Goal: Information Seeking & Learning: Learn about a topic

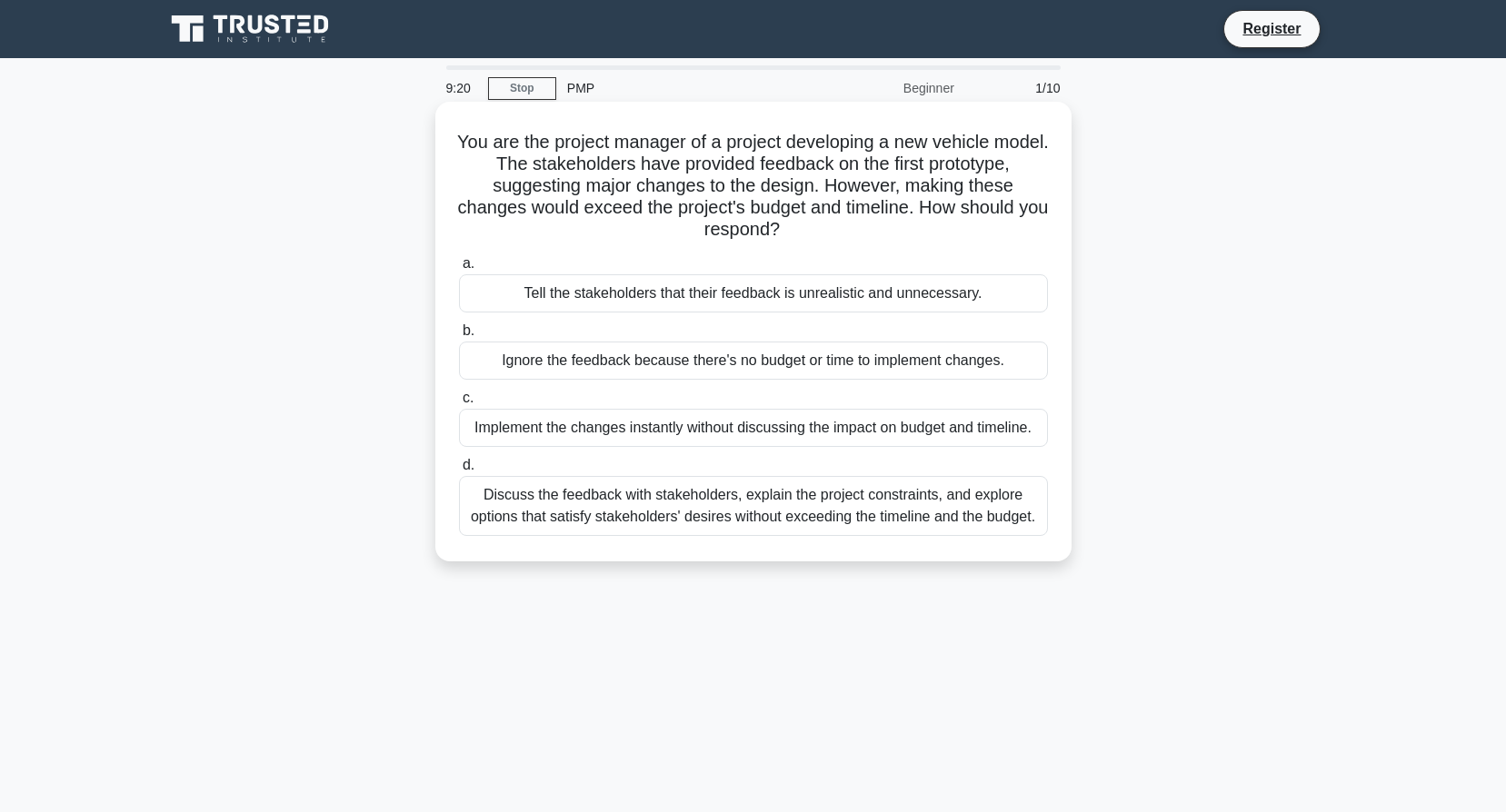
click at [722, 519] on div "Discuss the feedback with stakeholders, explain the project constraints, and ex…" at bounding box center [753, 505] width 589 height 60
click at [458, 472] on input "d. Discuss the feedback with stakeholders, explain the project constraints, and…" at bounding box center [458, 465] width 0 height 12
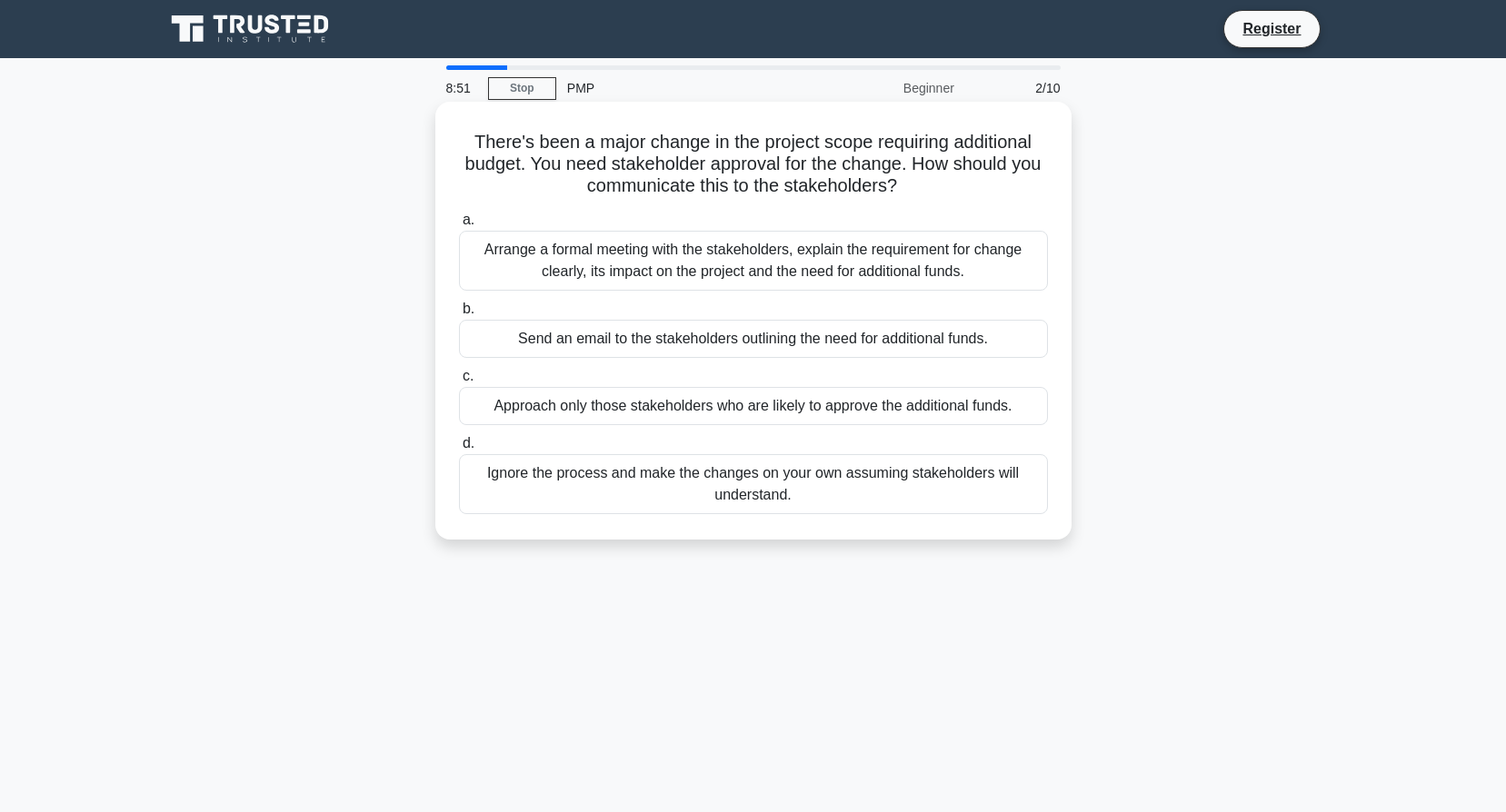
click at [780, 268] on div "Arrange a formal meeting with the stakeholders, explain the requirement for cha…" at bounding box center [753, 260] width 589 height 60
click at [458, 226] on input "a. Arrange a formal meeting with the stakeholders, explain the requirement for …" at bounding box center [458, 220] width 0 height 12
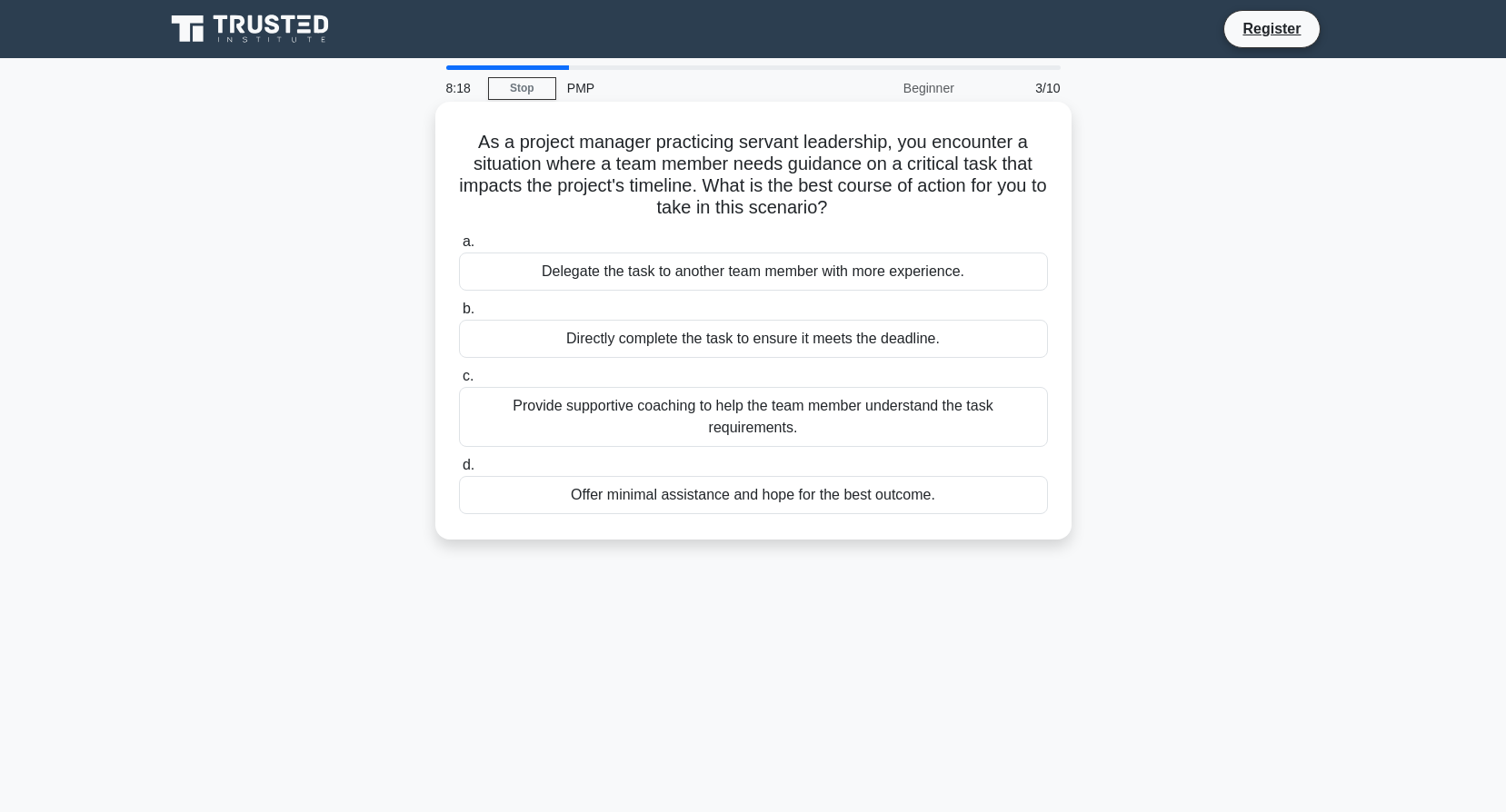
click at [704, 423] on div "Provide supportive coaching to help the team member understand the task require…" at bounding box center [753, 417] width 589 height 60
click at [458, 382] on input "c. Provide supportive coaching to help the team member understand the task requ…" at bounding box center [458, 377] width 0 height 12
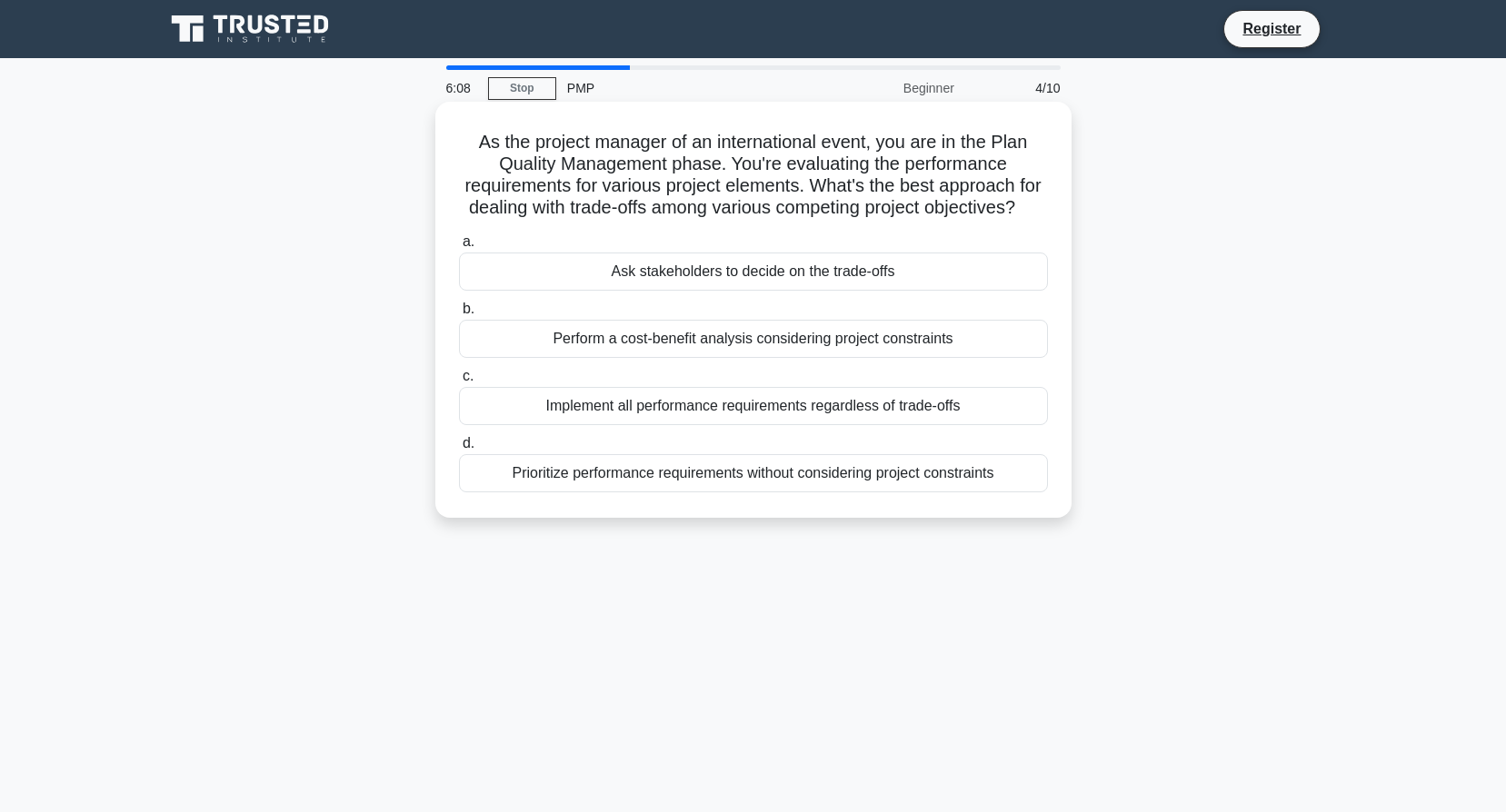
click at [784, 358] on div "Perform a cost-benefit analysis considering project constraints" at bounding box center [753, 339] width 589 height 38
click at [458, 315] on input "b. Perform a cost-benefit analysis considering project constraints" at bounding box center [458, 309] width 0 height 12
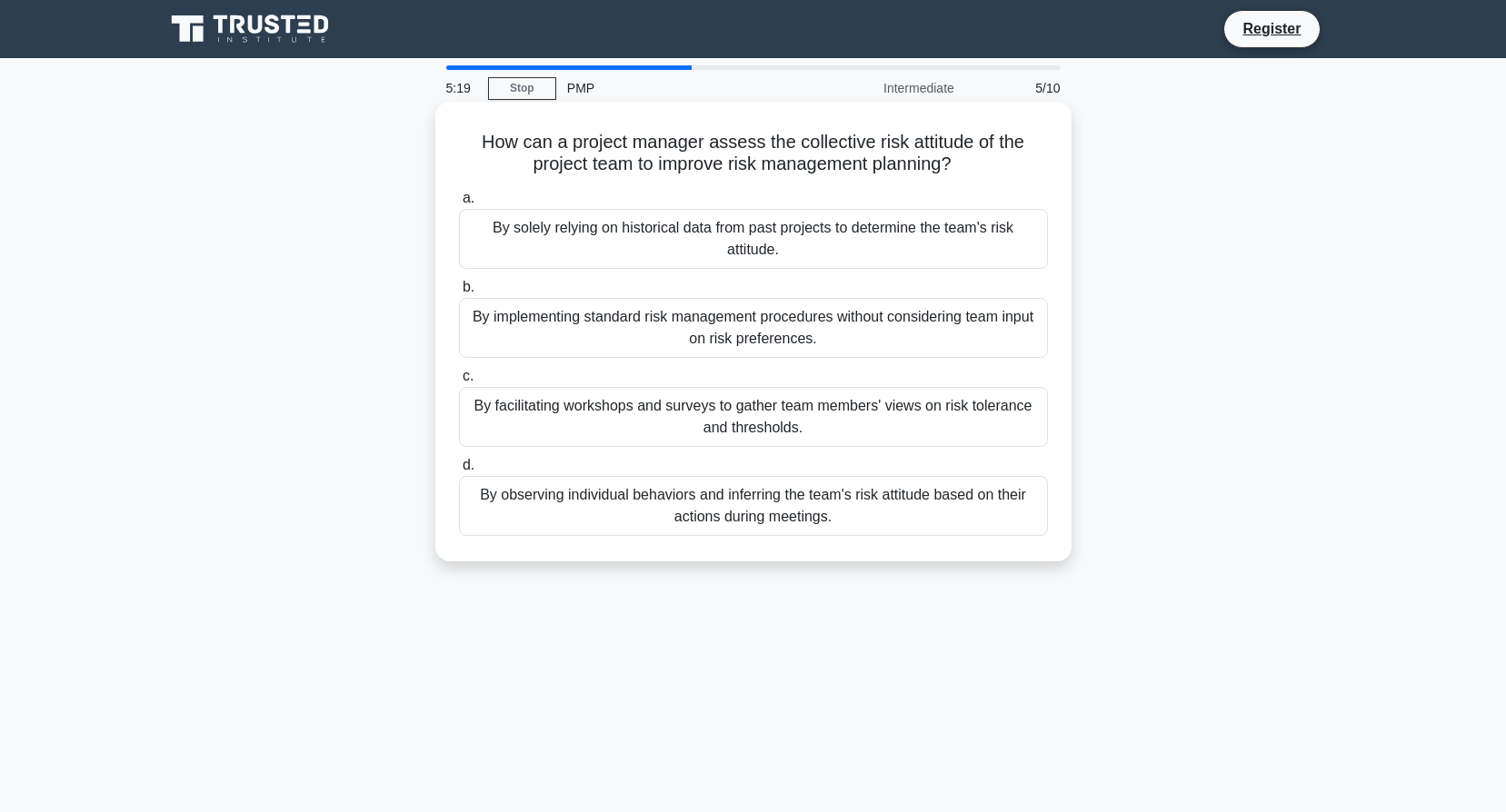
click at [739, 424] on div "By facilitating workshops and surveys to gather team members' views on risk tol…" at bounding box center [753, 417] width 589 height 60
click at [458, 382] on input "c. By facilitating workshops and surveys to gather team members' views on risk …" at bounding box center [458, 377] width 0 height 12
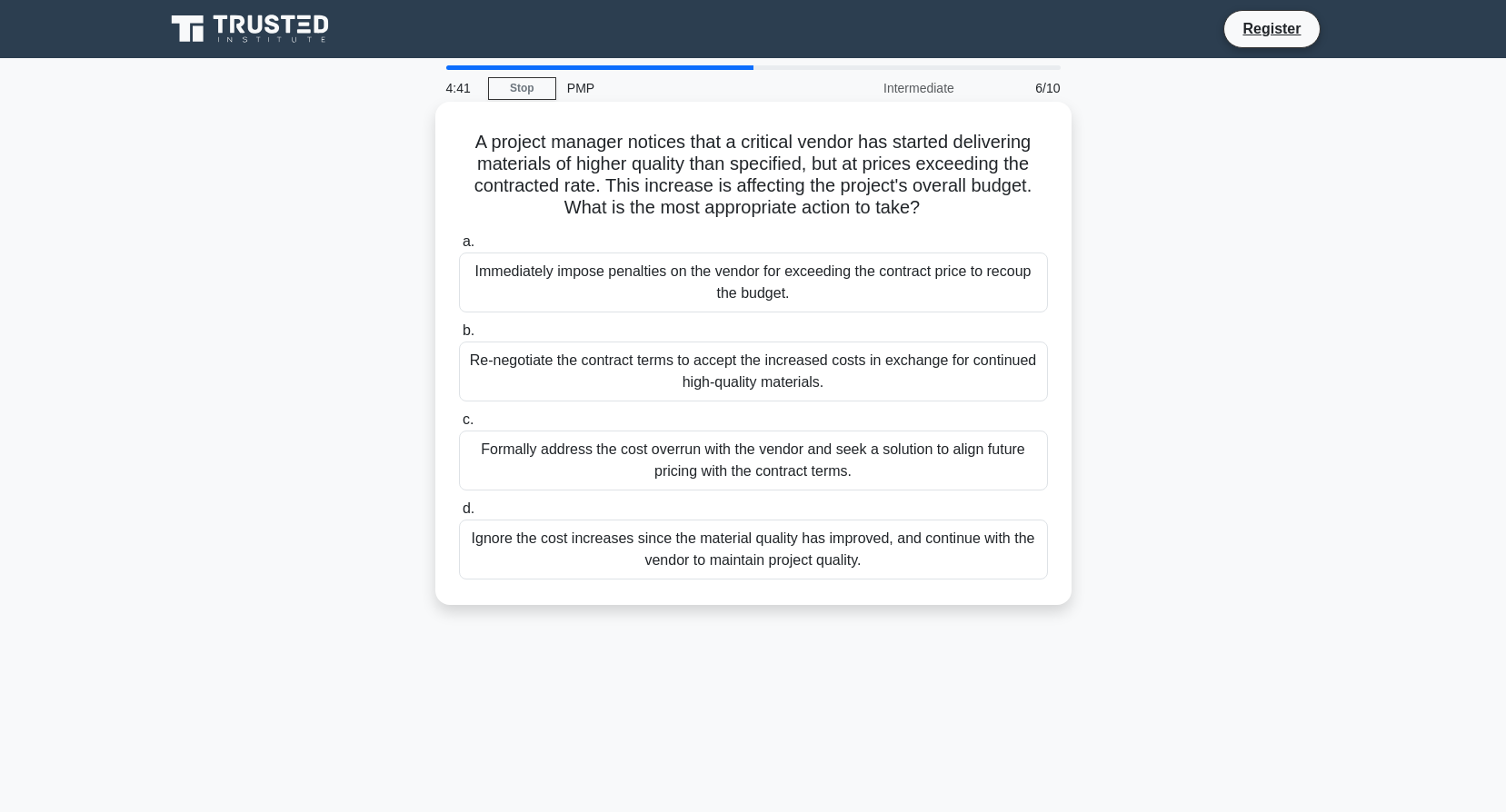
click at [693, 456] on div "Formally address the cost overrun with the vendor and seek a solution to align …" at bounding box center [753, 460] width 589 height 60
click at [458, 426] on input "c. Formally address the cost overrun with the vendor and seek a solution to ali…" at bounding box center [458, 420] width 0 height 12
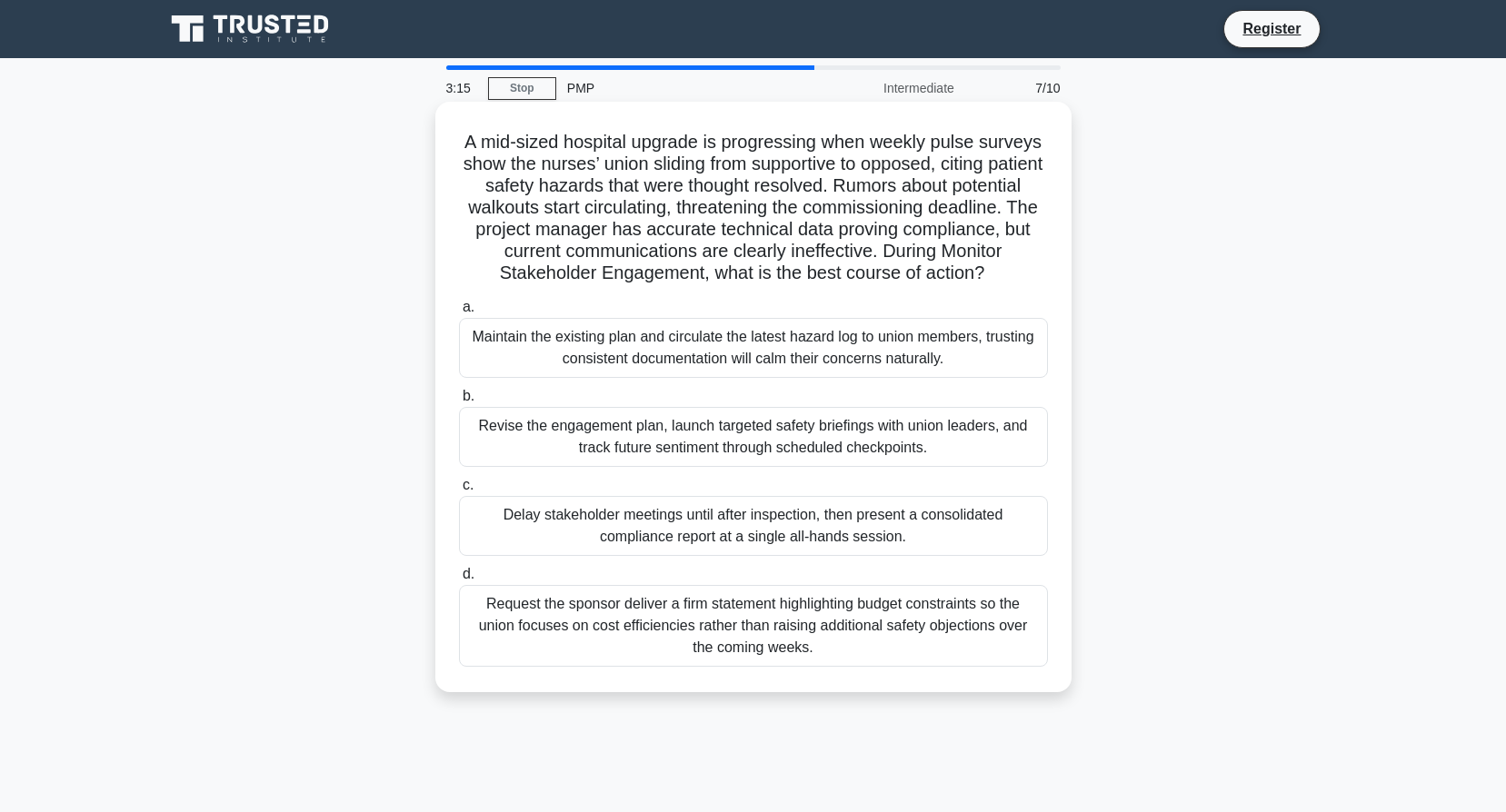
click at [692, 445] on div "Revise the engagement plan, launch targeted safety briefings with union leaders…" at bounding box center [753, 437] width 589 height 60
click at [458, 403] on input "b. Revise the engagement plan, launch targeted safety briefings with union lead…" at bounding box center [458, 397] width 0 height 12
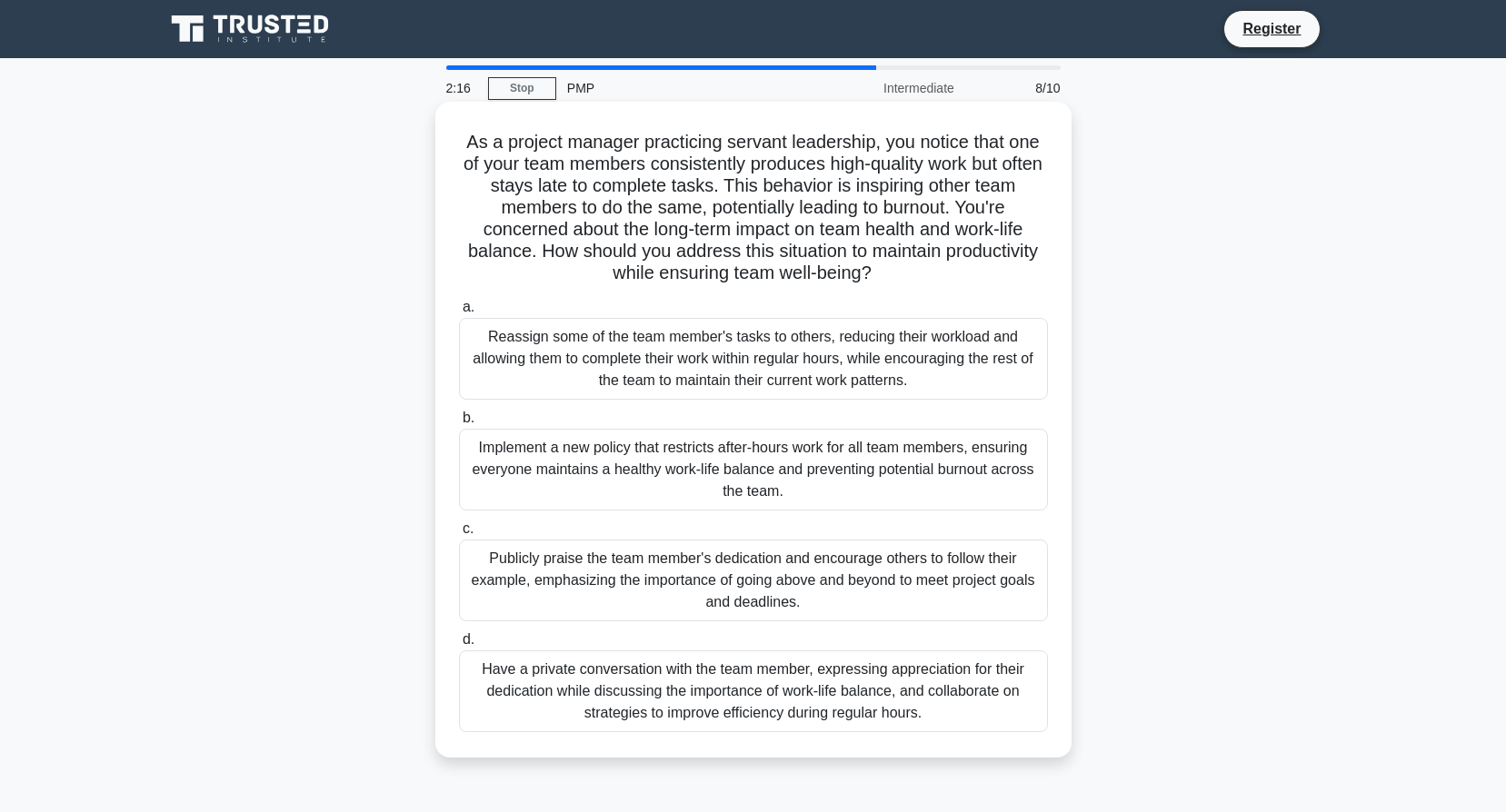
click at [753, 704] on div "Have a private conversation with the team member, expressing appreciation for t…" at bounding box center [753, 691] width 589 height 82
click at [458, 646] on input "d. Have a private conversation with the team member, expressing appreciation fo…" at bounding box center [458, 640] width 0 height 12
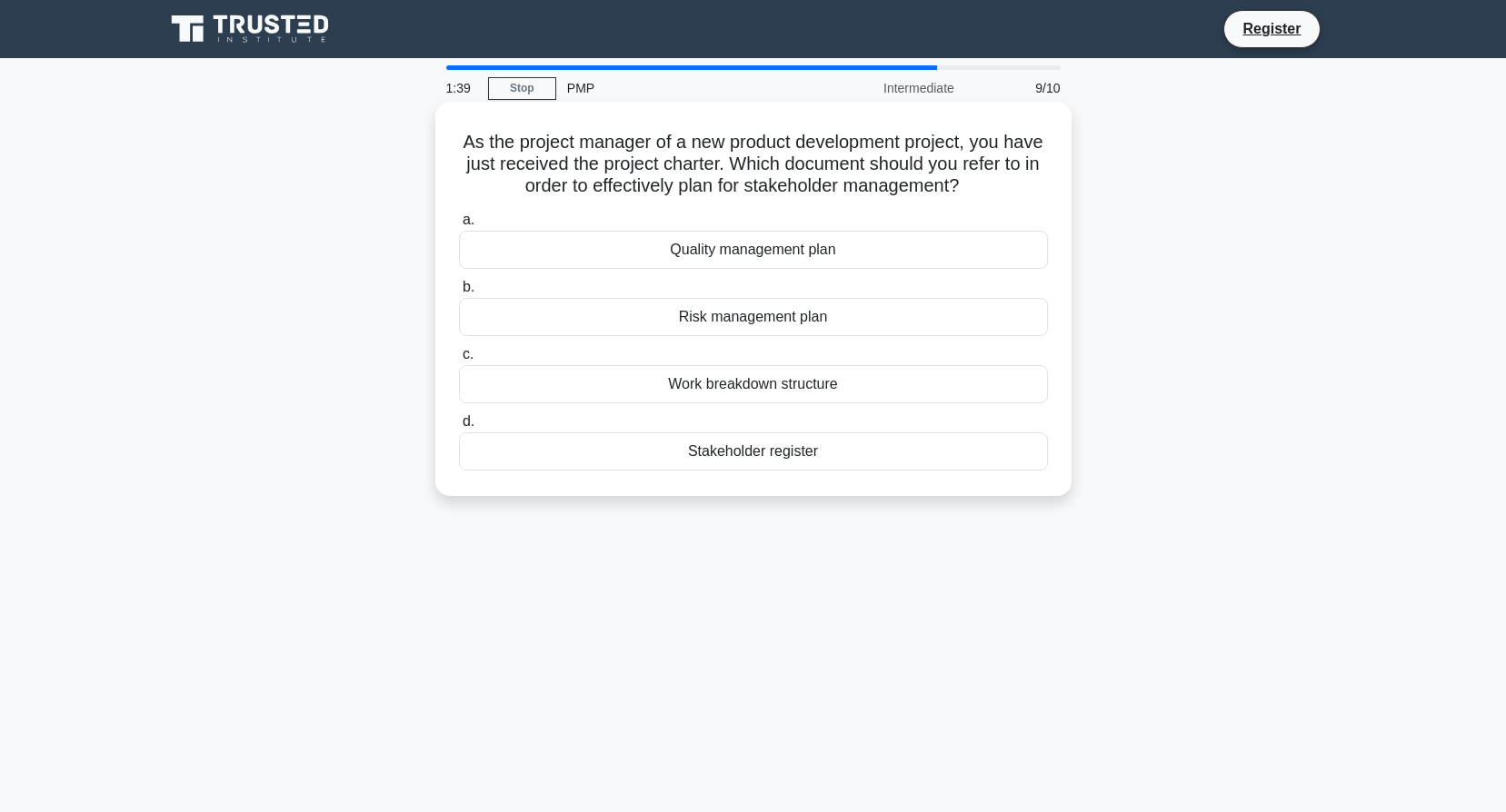
click at [792, 452] on div "Stakeholder register" at bounding box center [753, 452] width 589 height 38
click at [458, 428] on input "d. Stakeholder register" at bounding box center [458, 422] width 0 height 12
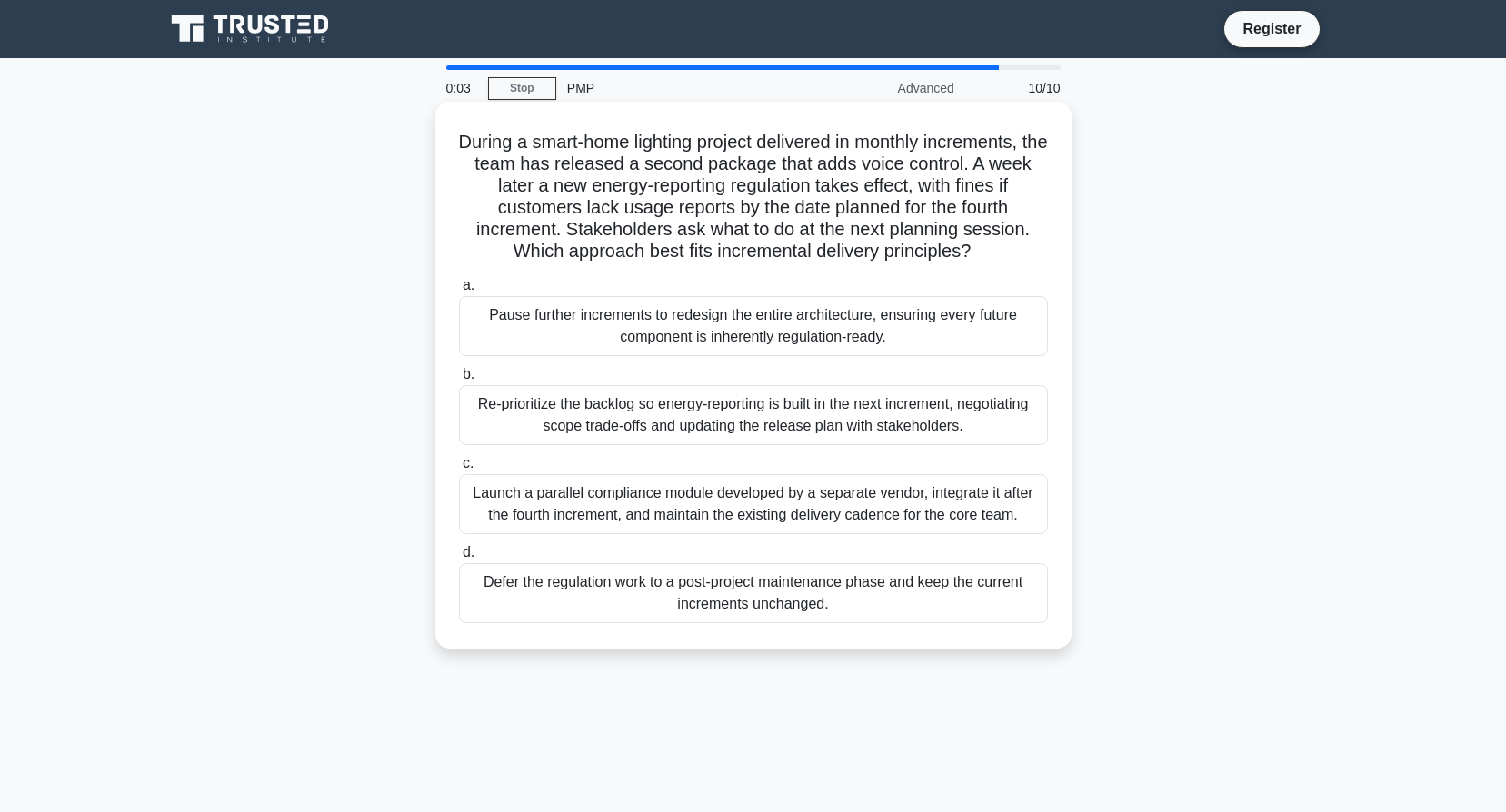
click at [752, 408] on div "Re-prioritize the backlog so energy-reporting is built in the next increment, n…" at bounding box center [753, 415] width 589 height 60
click at [458, 381] on input "b. Re-prioritize the backlog so energy-reporting is built in the next increment…" at bounding box center [458, 375] width 0 height 12
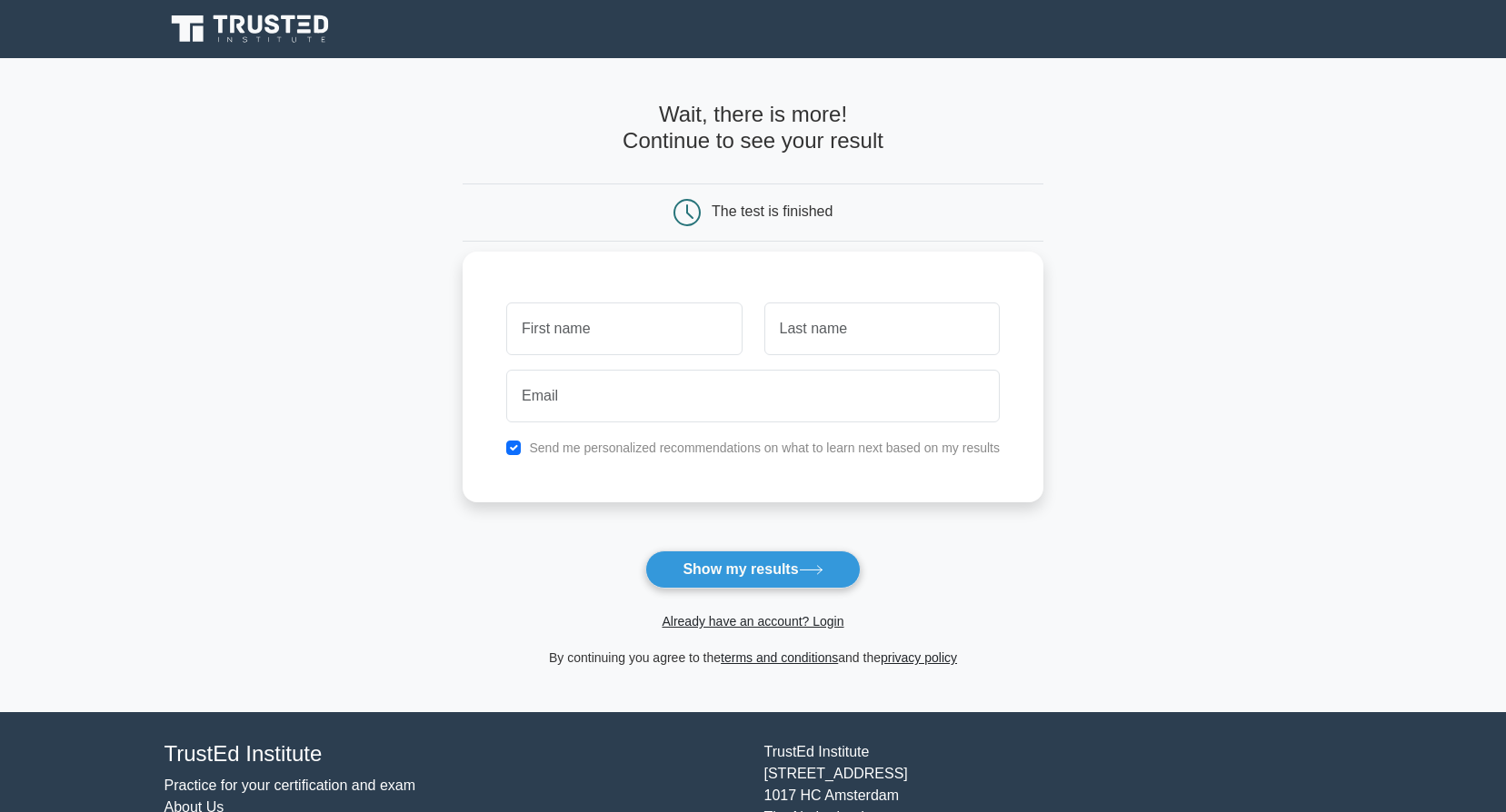
click at [610, 333] on input "text" at bounding box center [624, 329] width 235 height 53
type input "[PERSON_NAME]"
type input "Charles"
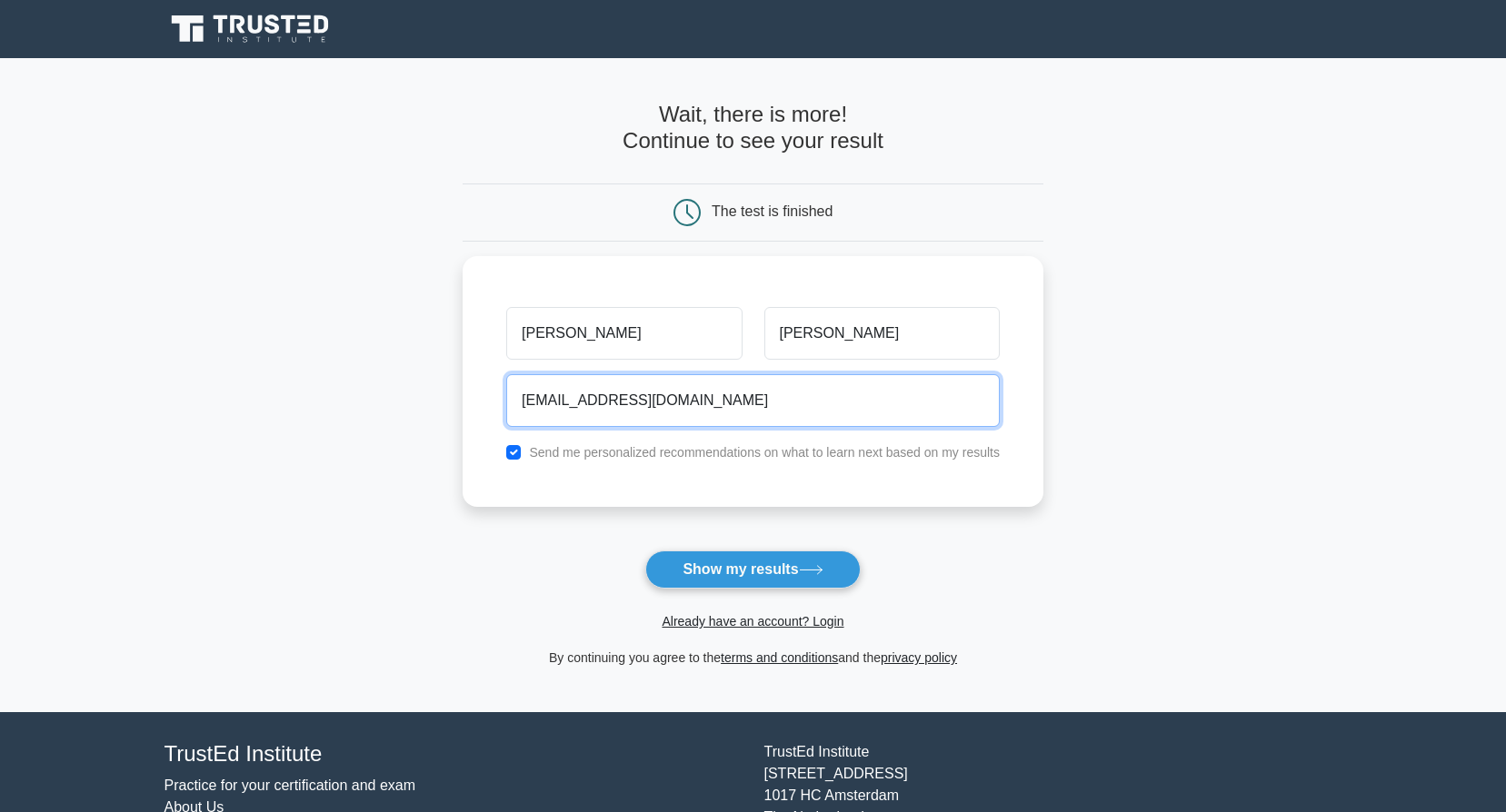
type input "edmundcharles69@gmail.com"
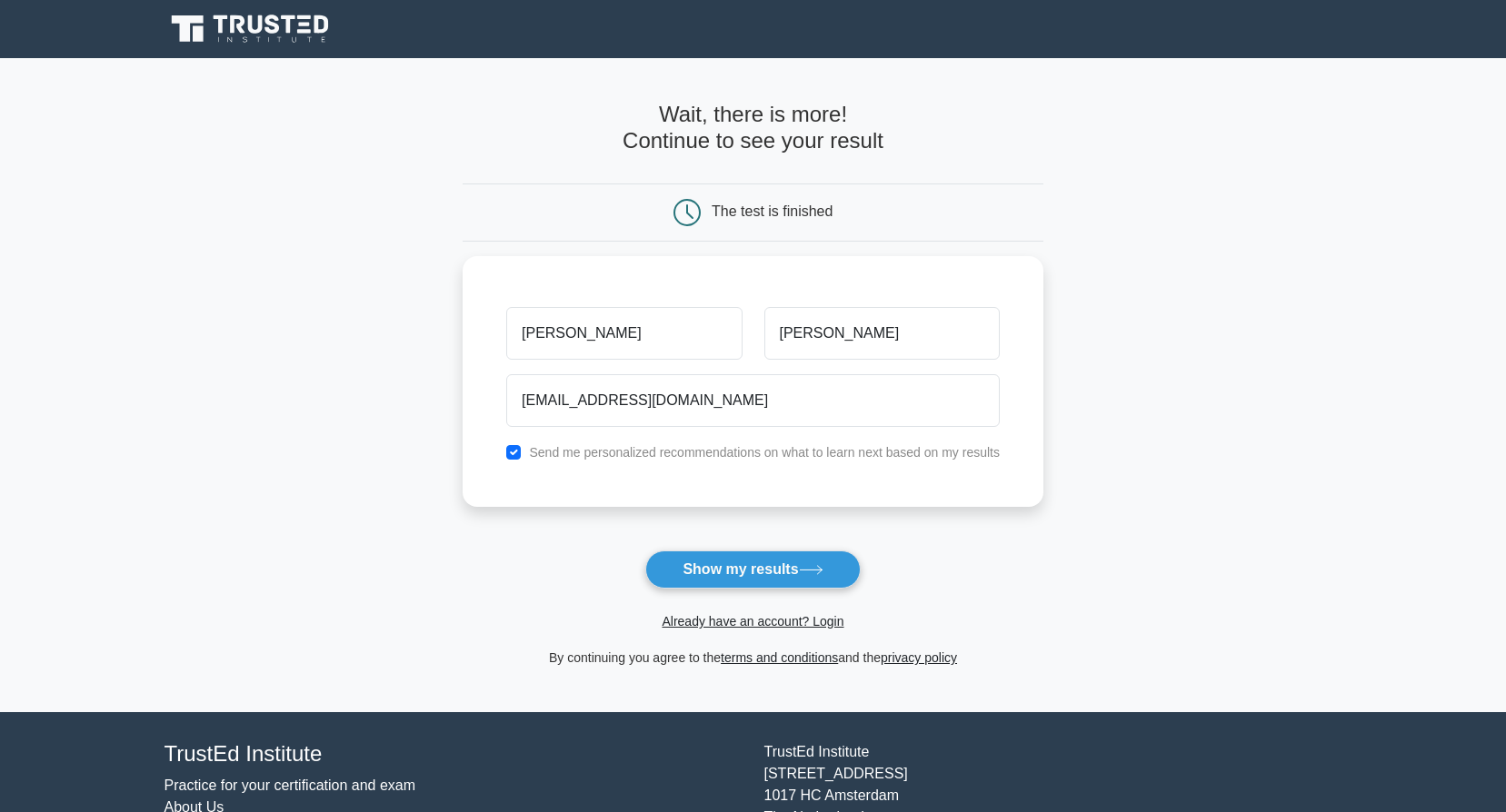
click at [1313, 589] on main "Wait, there is more! Continue to see your result The test is finished Edmund" at bounding box center [753, 385] width 1506 height 654
click at [732, 564] on button "Show my results" at bounding box center [752, 570] width 214 height 38
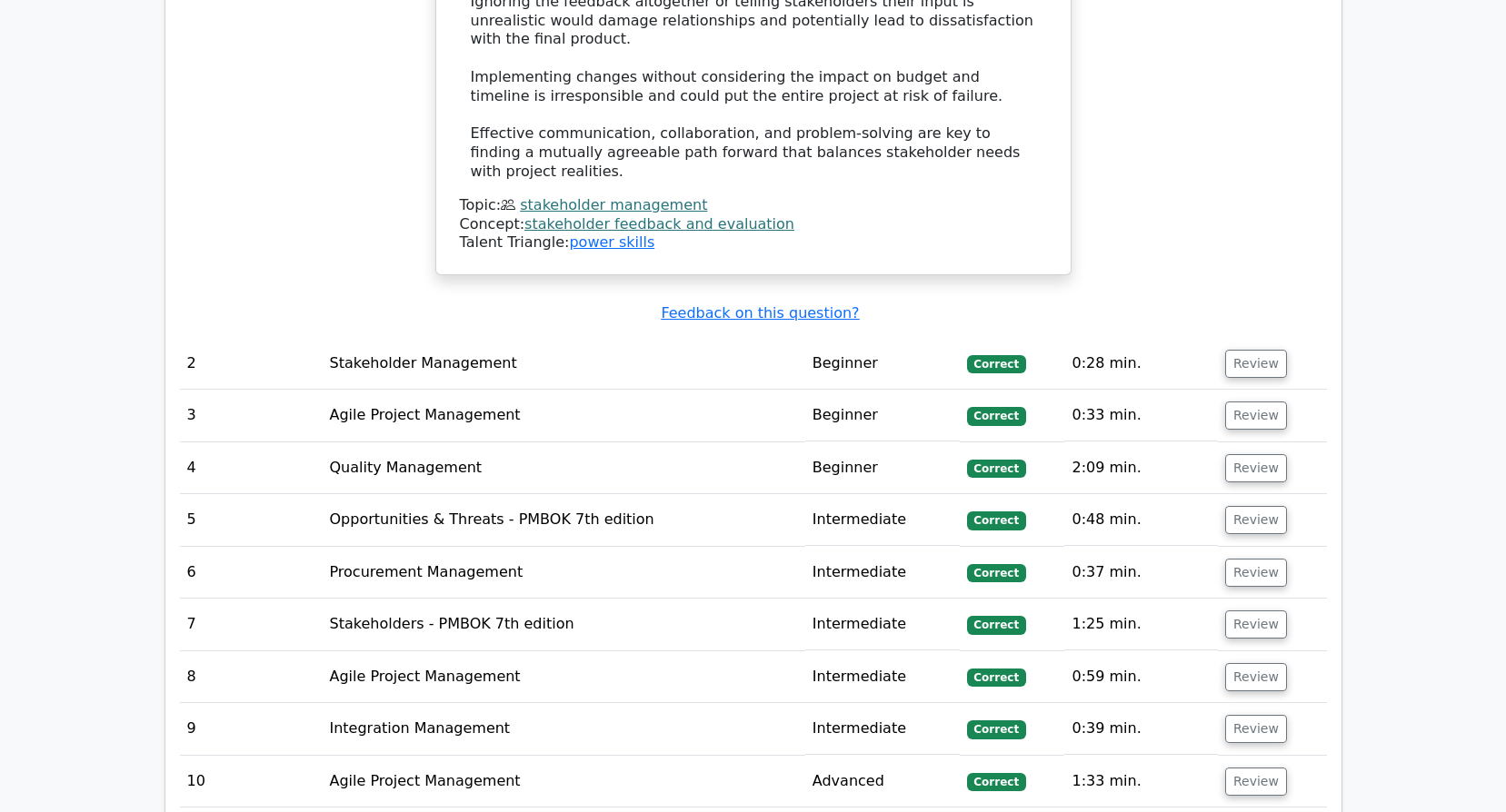
scroll to position [2544, 0]
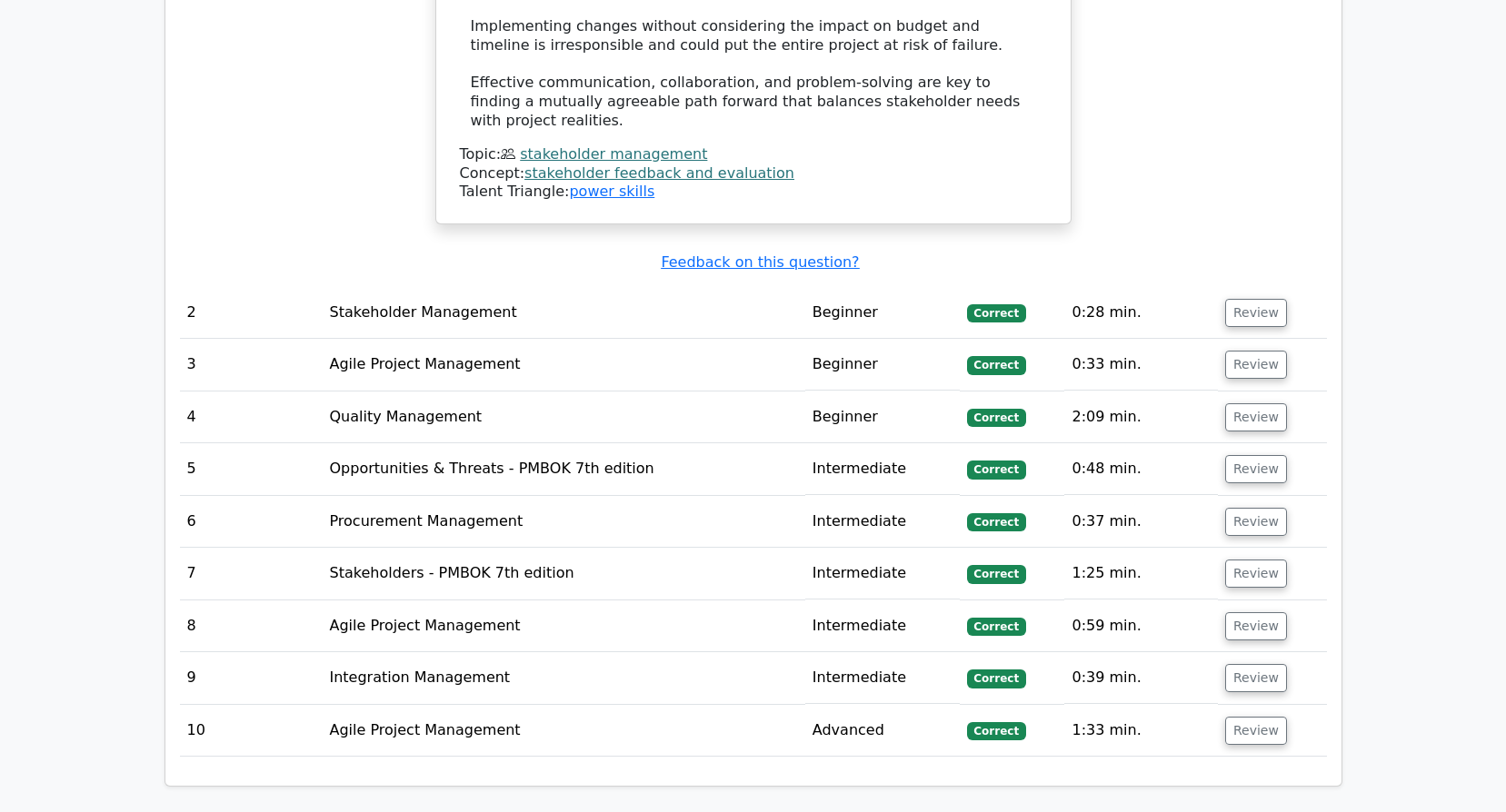
click at [384, 287] on td "Stakeholder Management" at bounding box center [563, 313] width 482 height 52
click at [1256, 299] on button "Review" at bounding box center [1256, 312] width 62 height 28
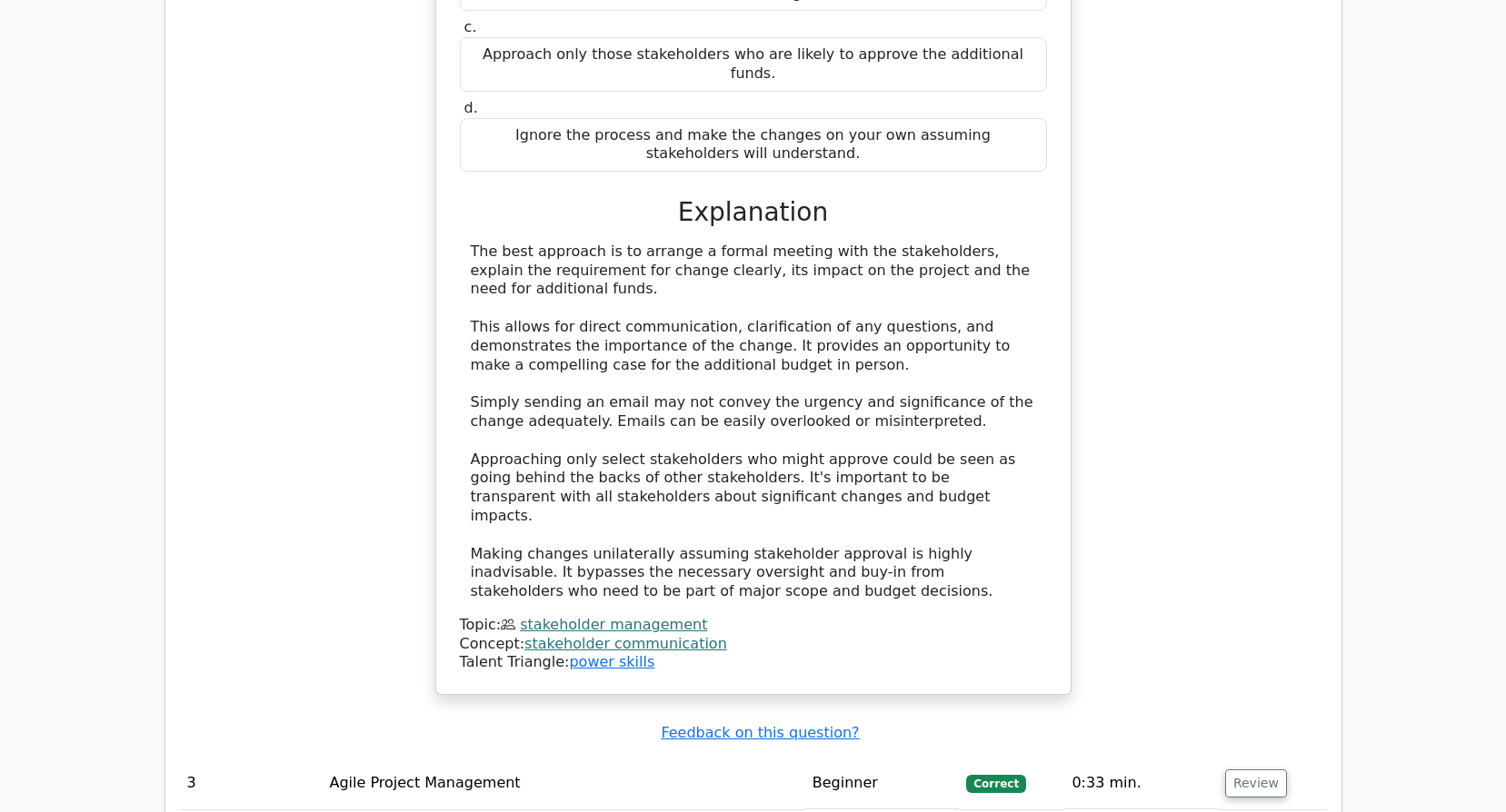
scroll to position [3180, 0]
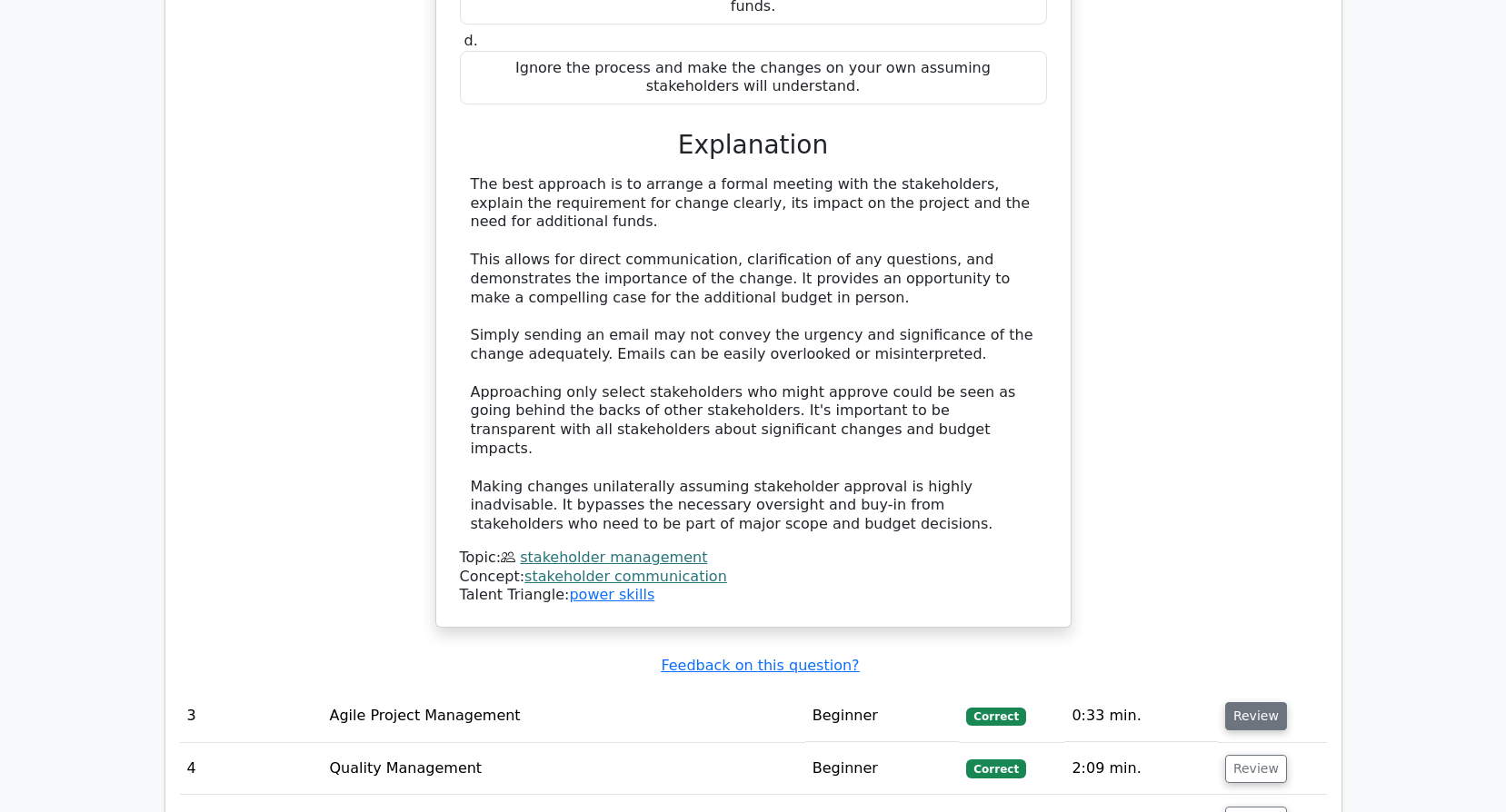
click at [1248, 702] on button "Review" at bounding box center [1256, 716] width 62 height 28
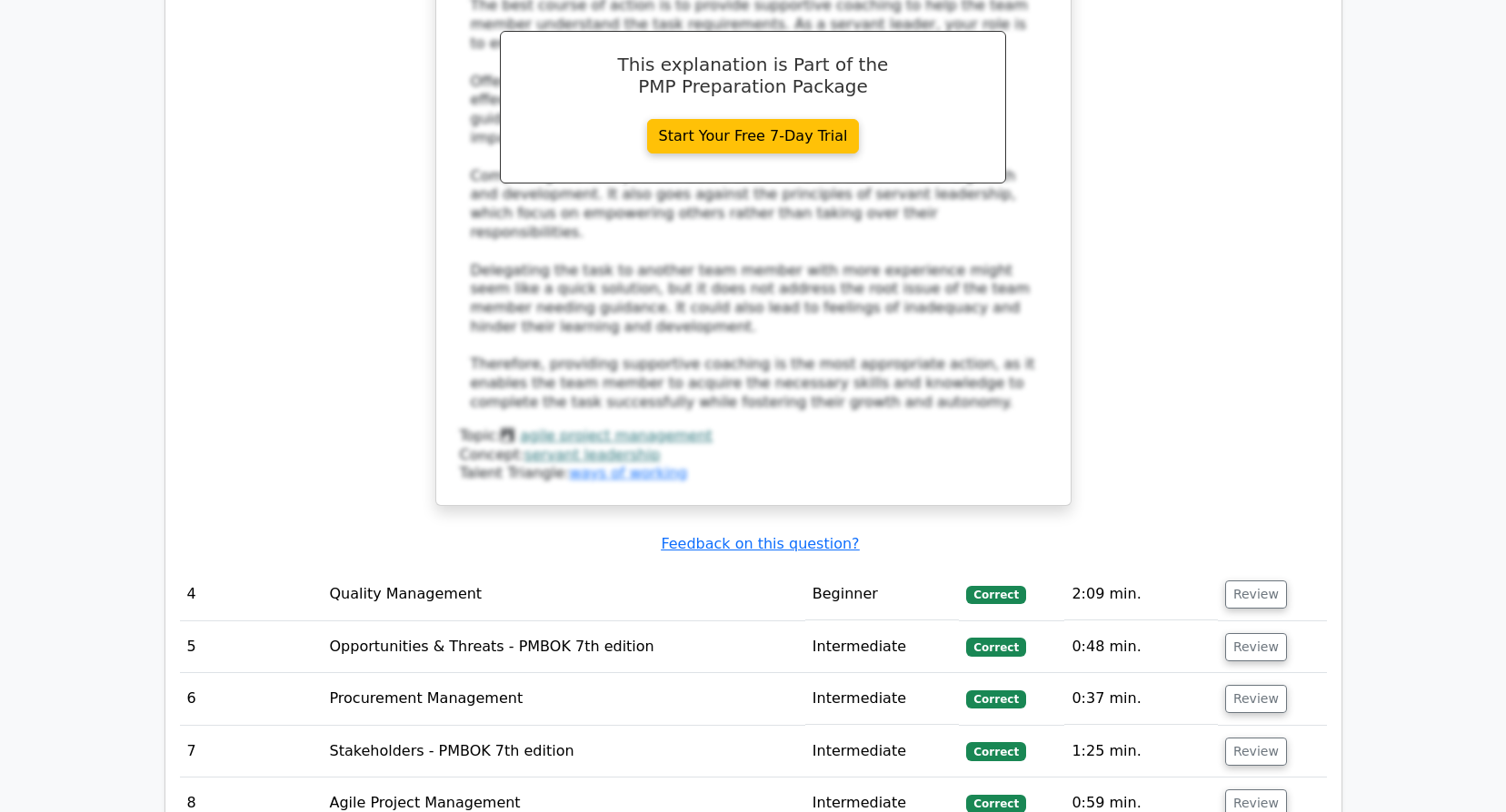
scroll to position [4452, 0]
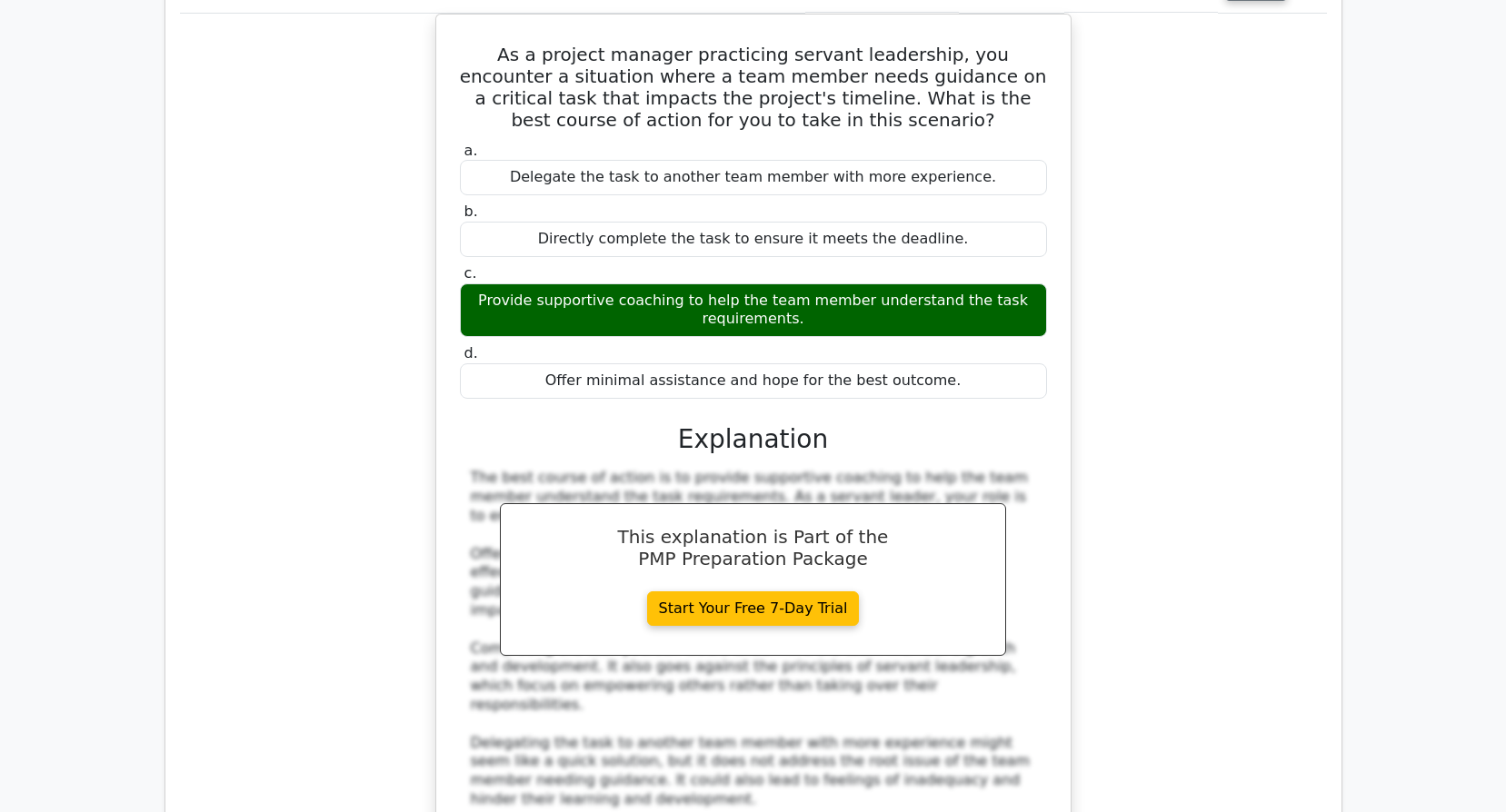
scroll to position [3907, 0]
